Goal: Task Accomplishment & Management: Manage account settings

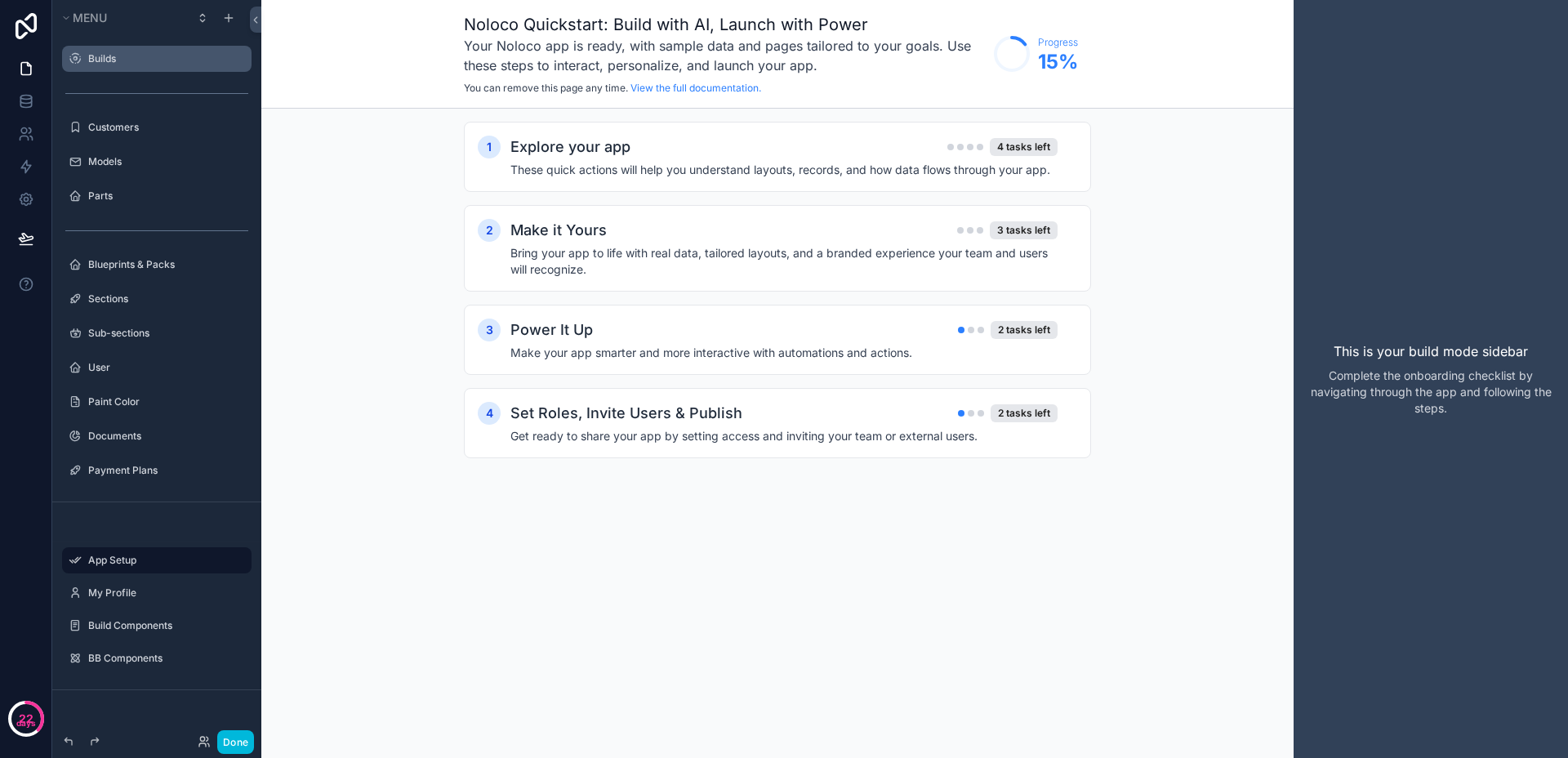
click at [173, 57] on label "Builds" at bounding box center [165, 59] width 153 height 13
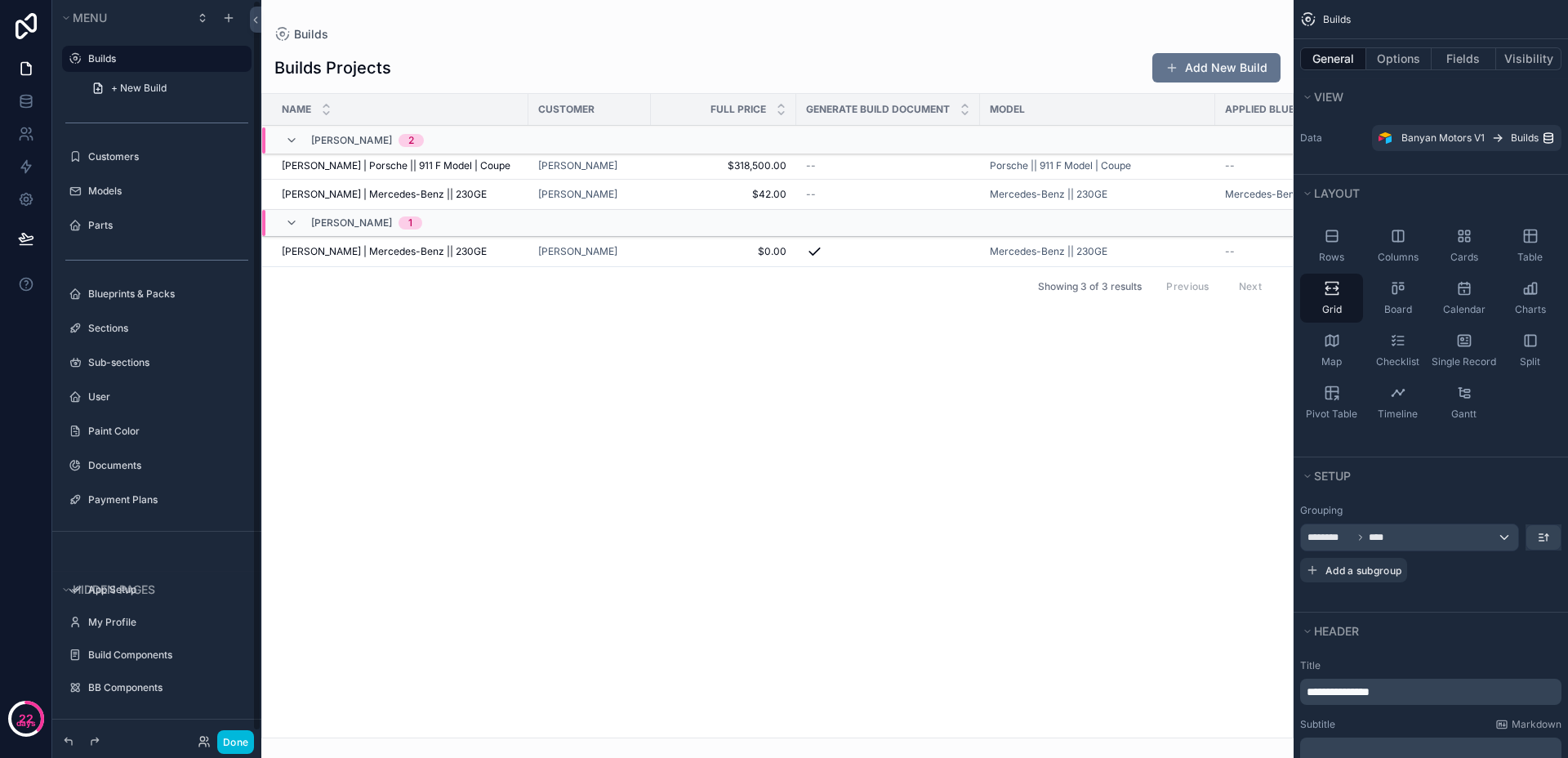
click at [751, 508] on div "scrollable content" at bounding box center [778, 379] width 1033 height 758
click at [31, 101] on icon at bounding box center [26, 104] width 11 height 6
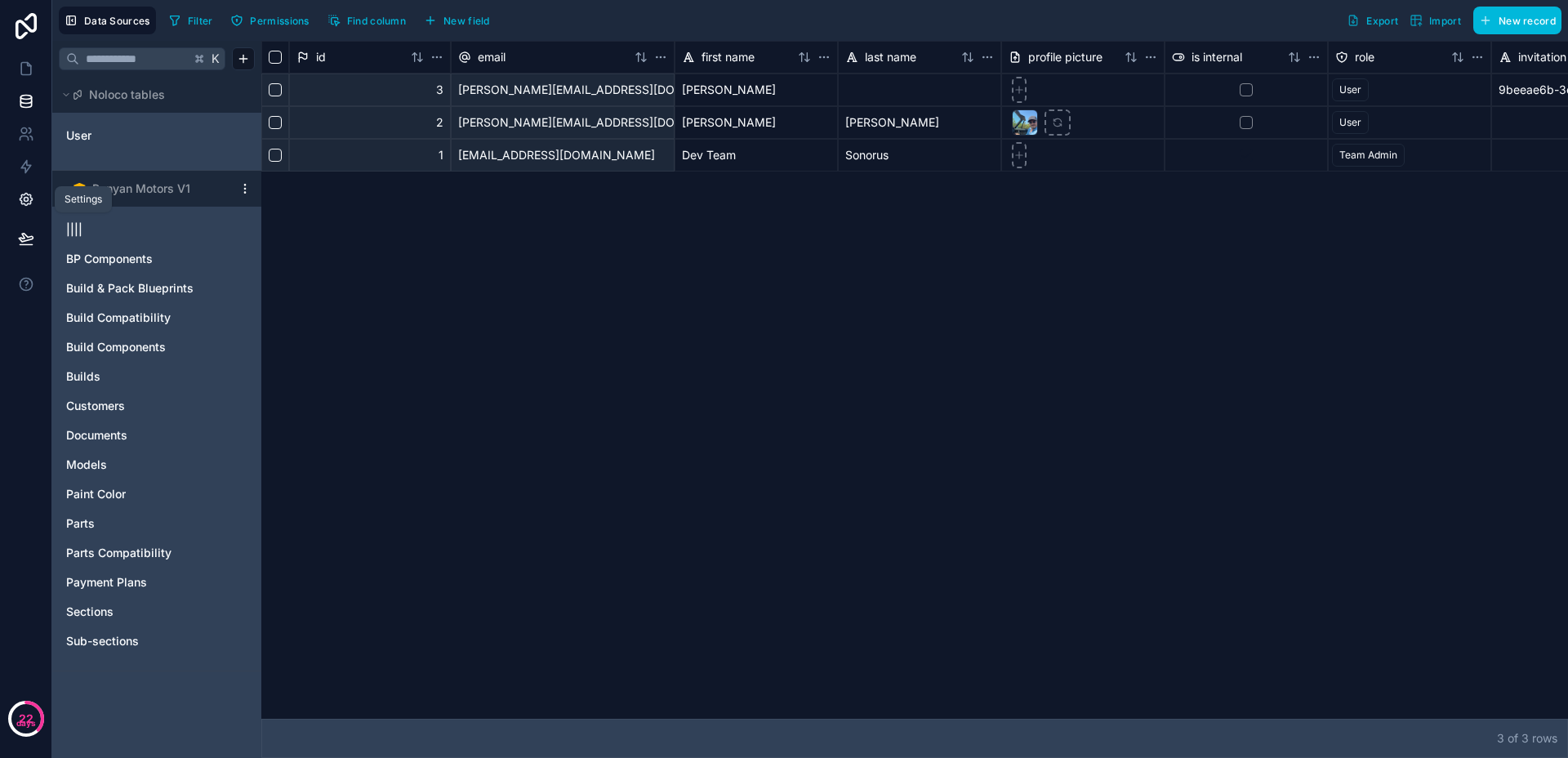
click at [32, 205] on icon at bounding box center [26, 199] width 16 height 16
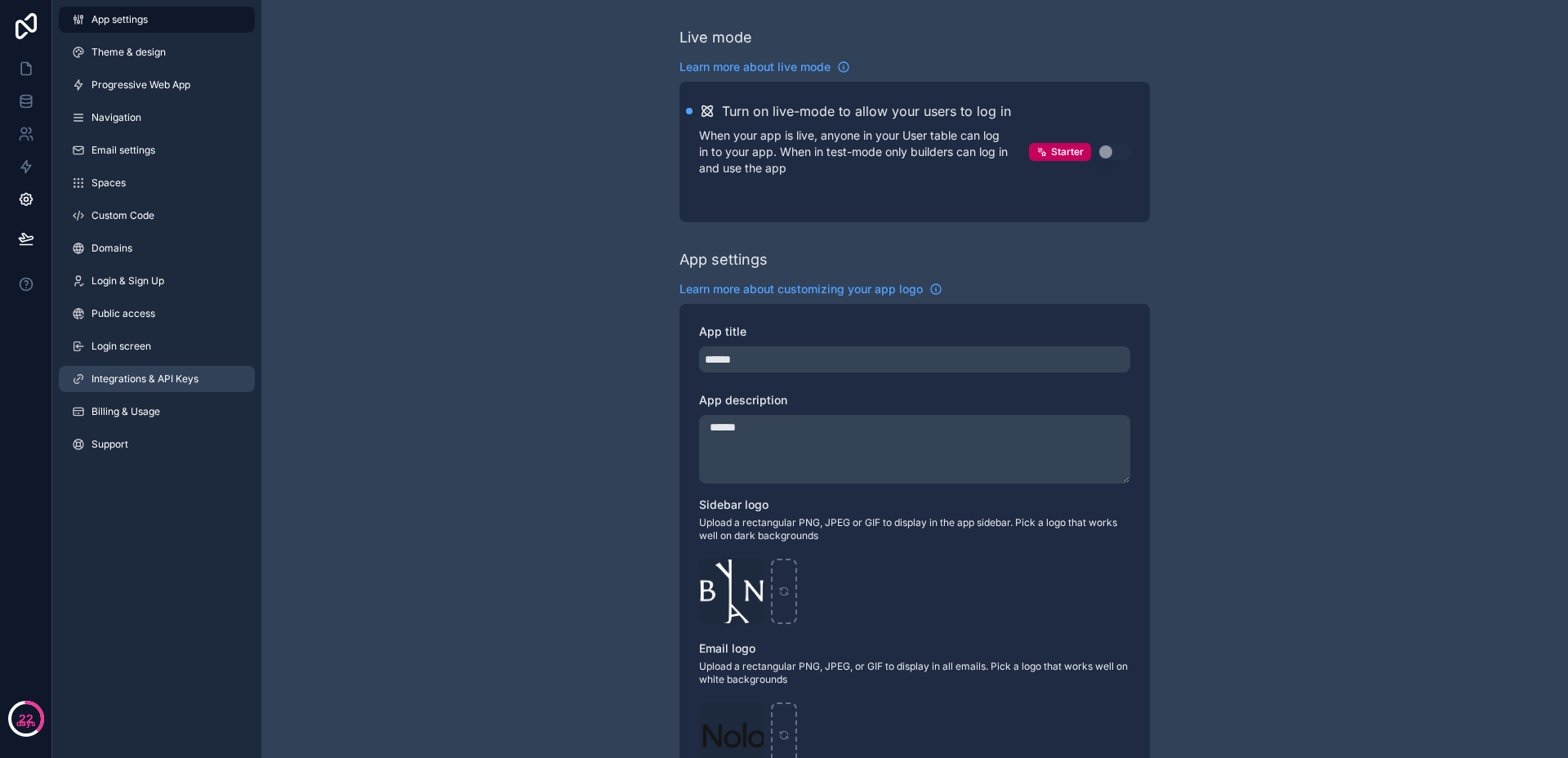
click at [172, 374] on span "Integrations & API Keys" at bounding box center [144, 379] width 107 height 13
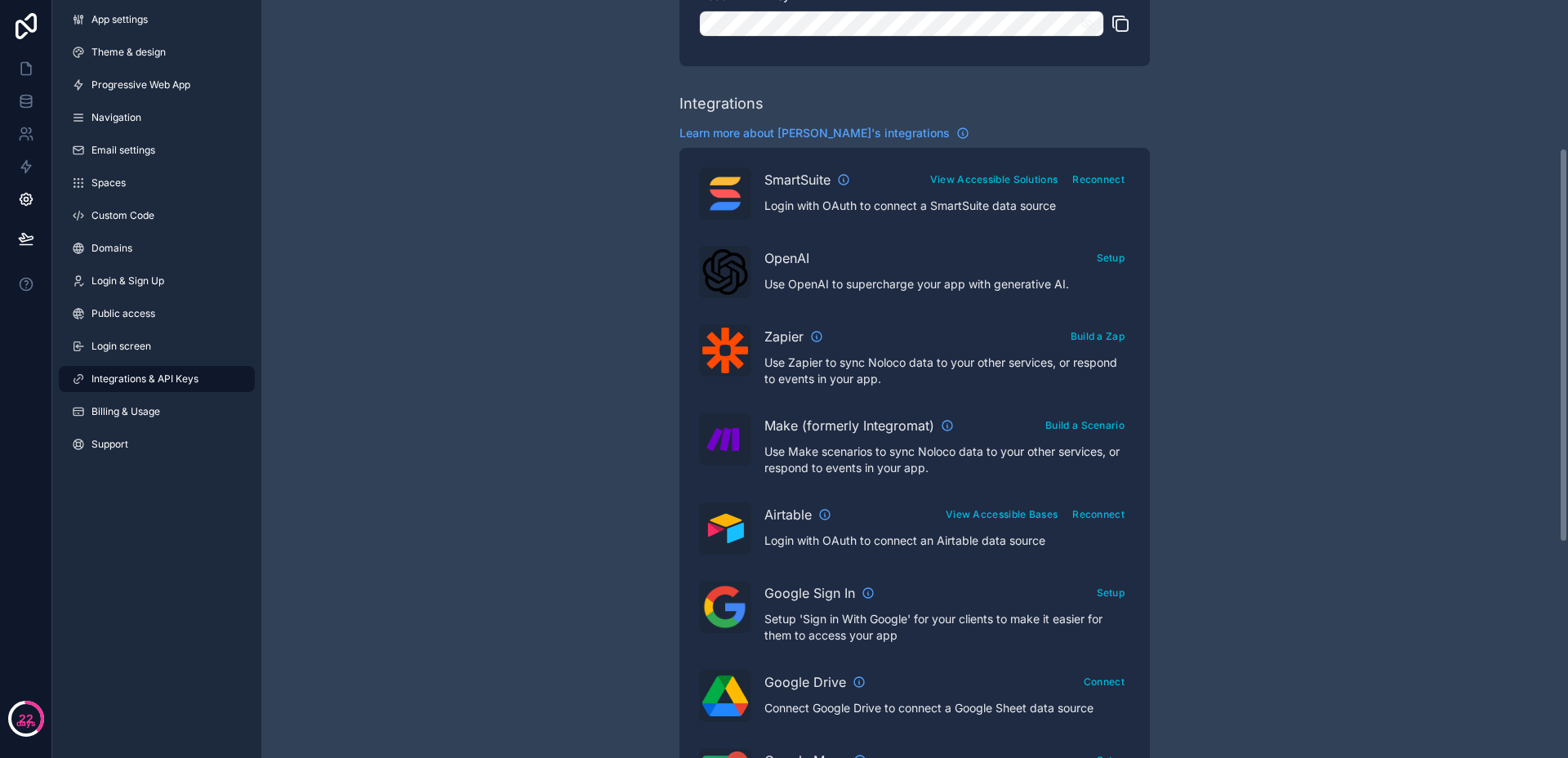
scroll to position [285, 0]
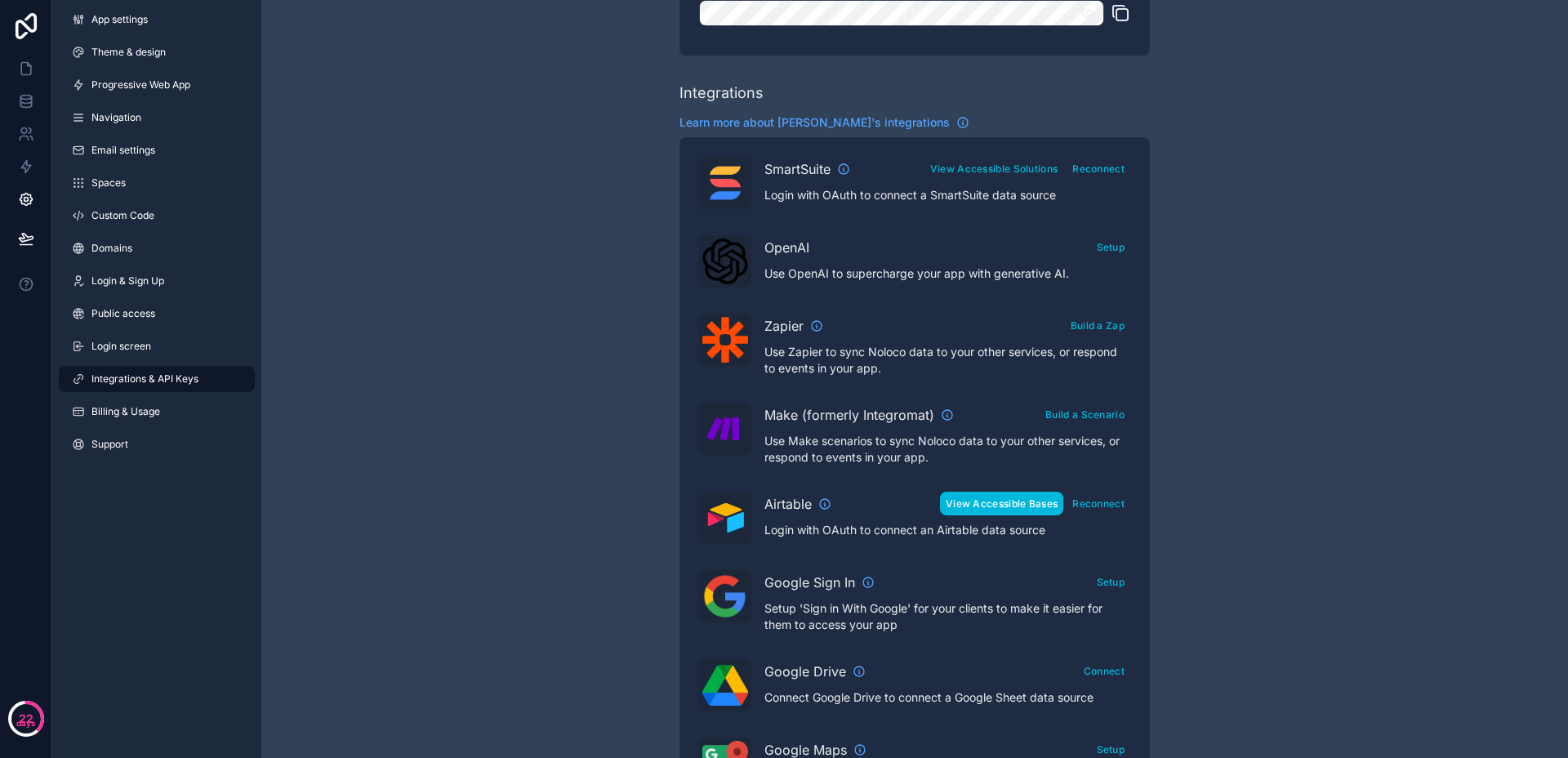
click at [1022, 493] on button "View Accessible Bases" at bounding box center [1001, 504] width 124 height 23
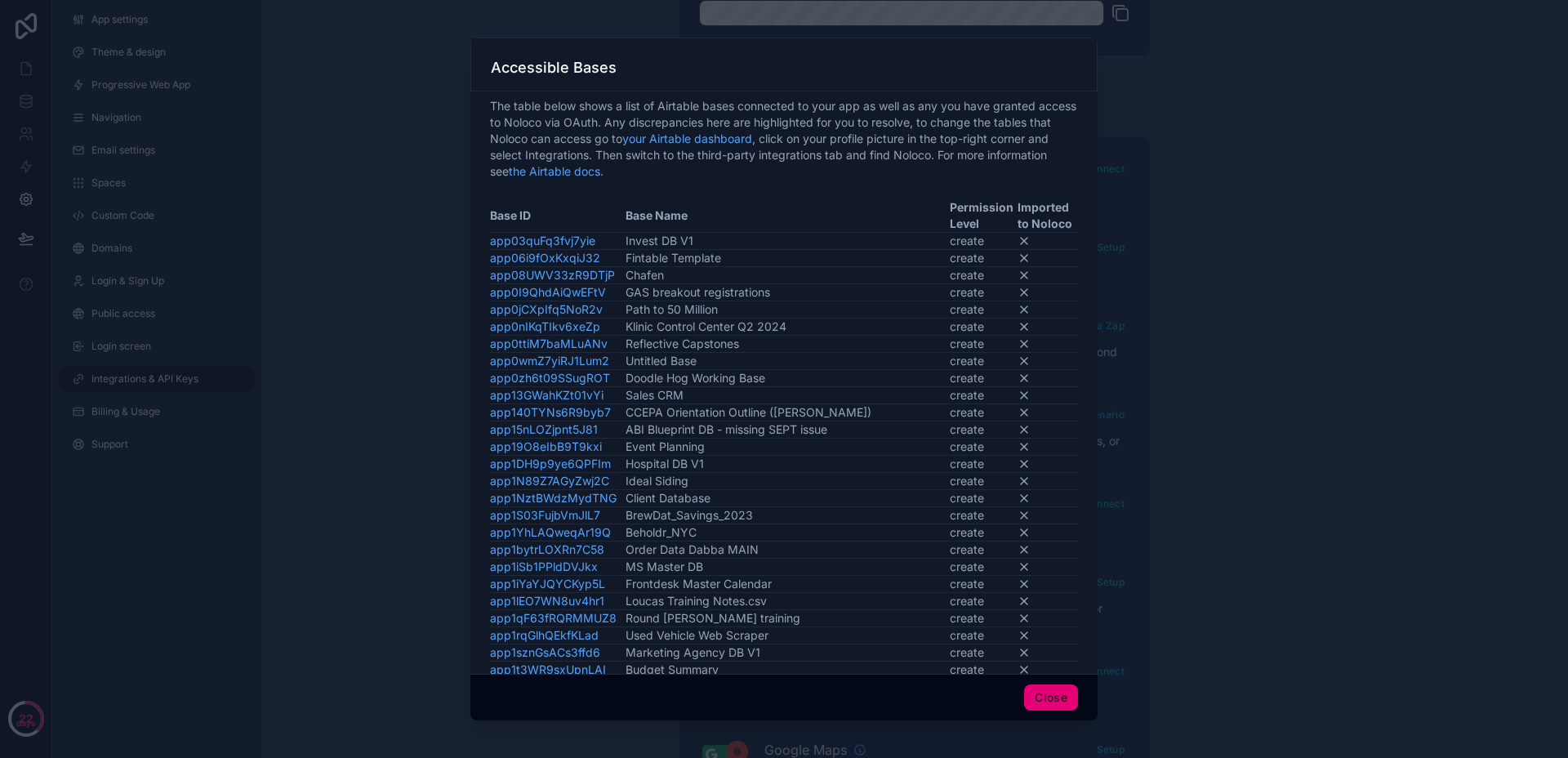
click at [1046, 698] on button "Close" at bounding box center [1052, 697] width 54 height 26
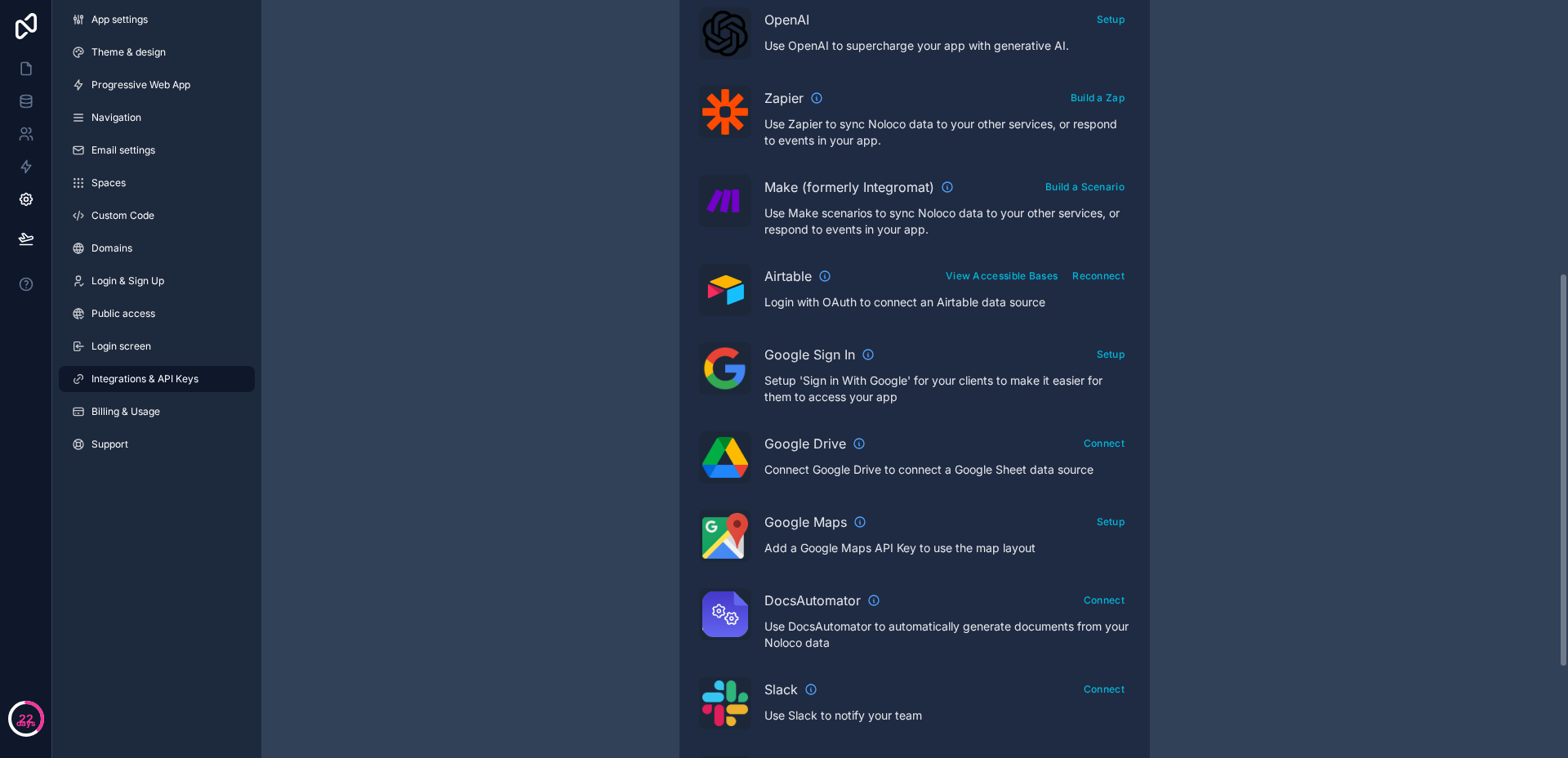
scroll to position [523, 0]
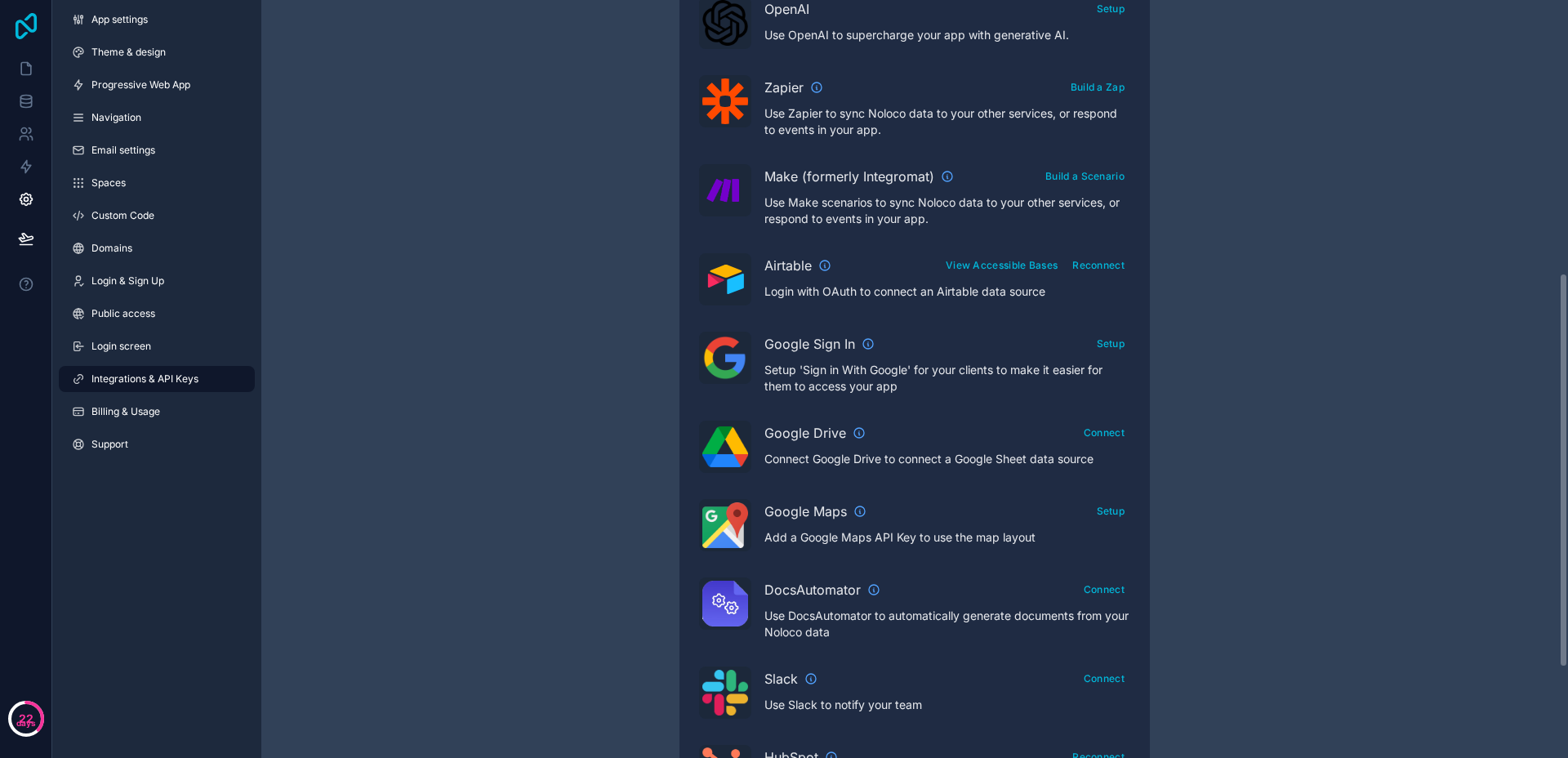
click at [23, 27] on icon at bounding box center [26, 25] width 32 height 26
